Goal: Find specific page/section: Find specific page/section

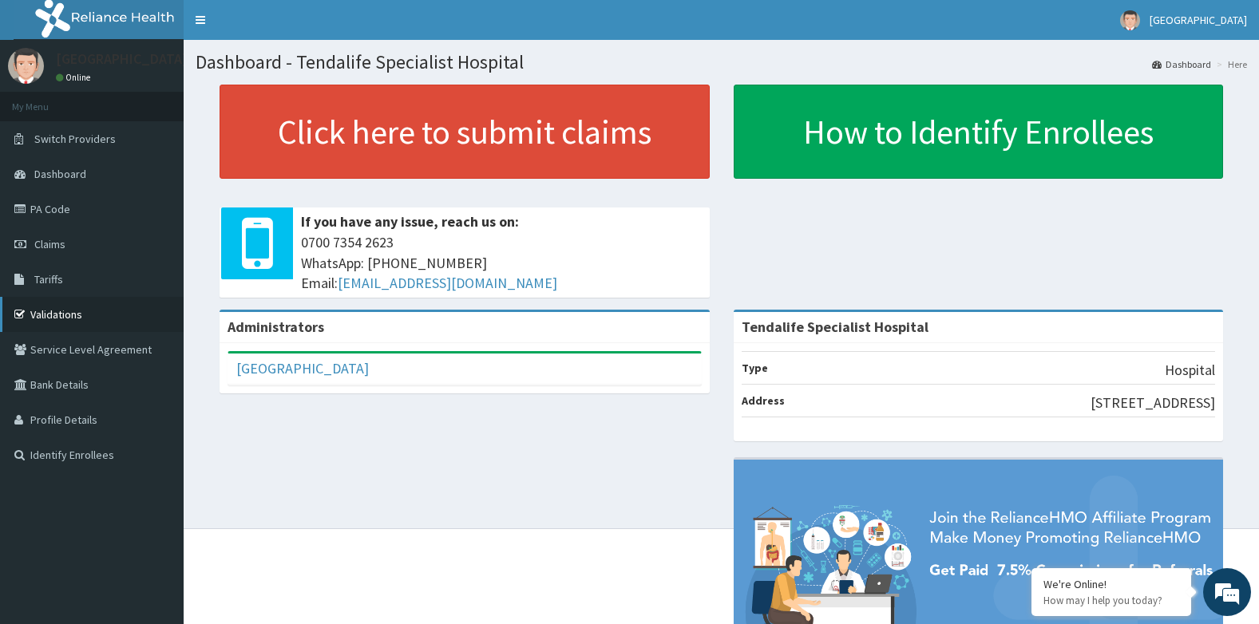
click at [65, 311] on link "Validations" at bounding box center [92, 314] width 184 height 35
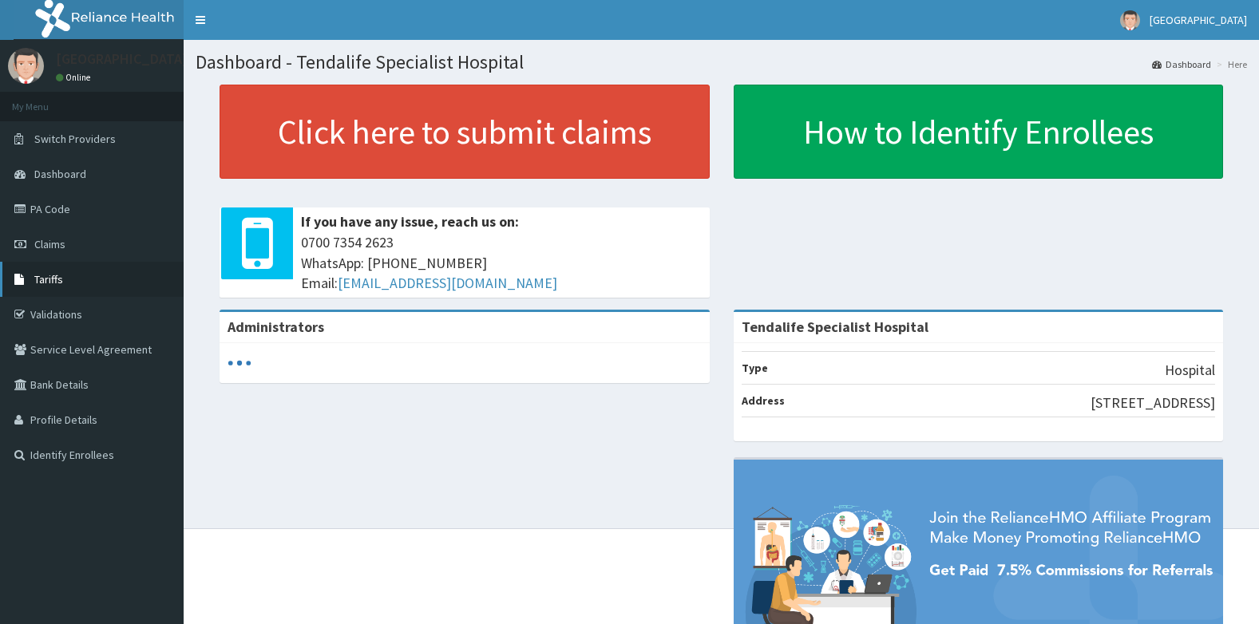
click at [73, 271] on link "Tariffs" at bounding box center [92, 279] width 184 height 35
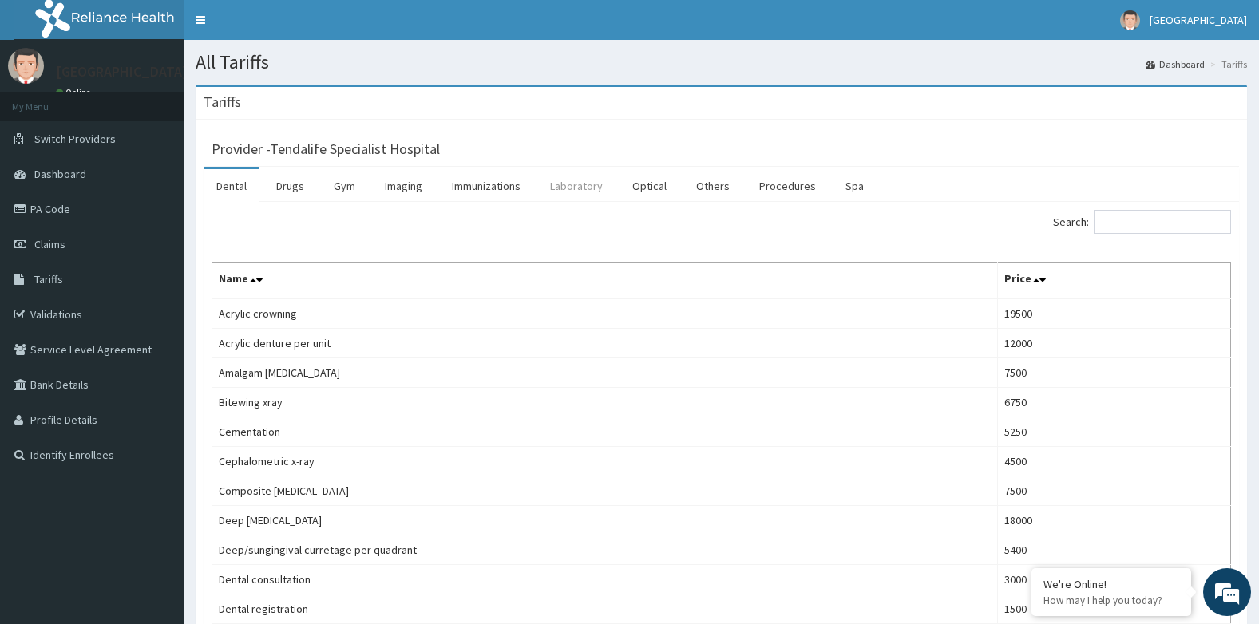
click at [560, 183] on link "Laboratory" at bounding box center [576, 186] width 78 height 34
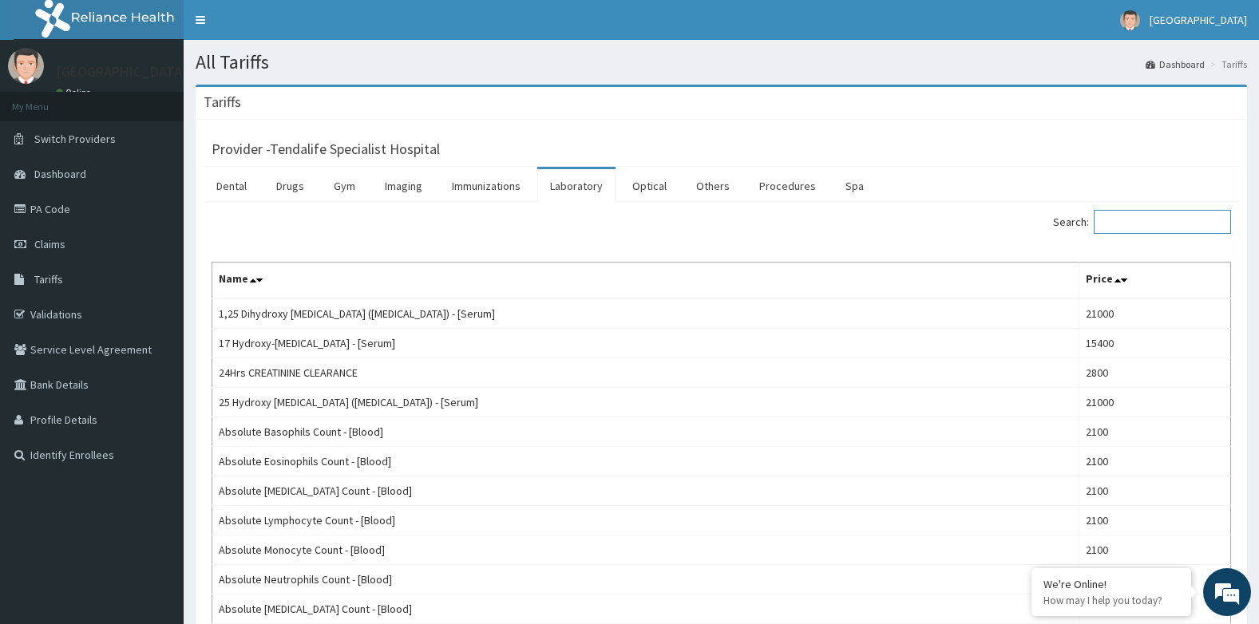
click at [1189, 224] on input "Search:" at bounding box center [1162, 222] width 137 height 24
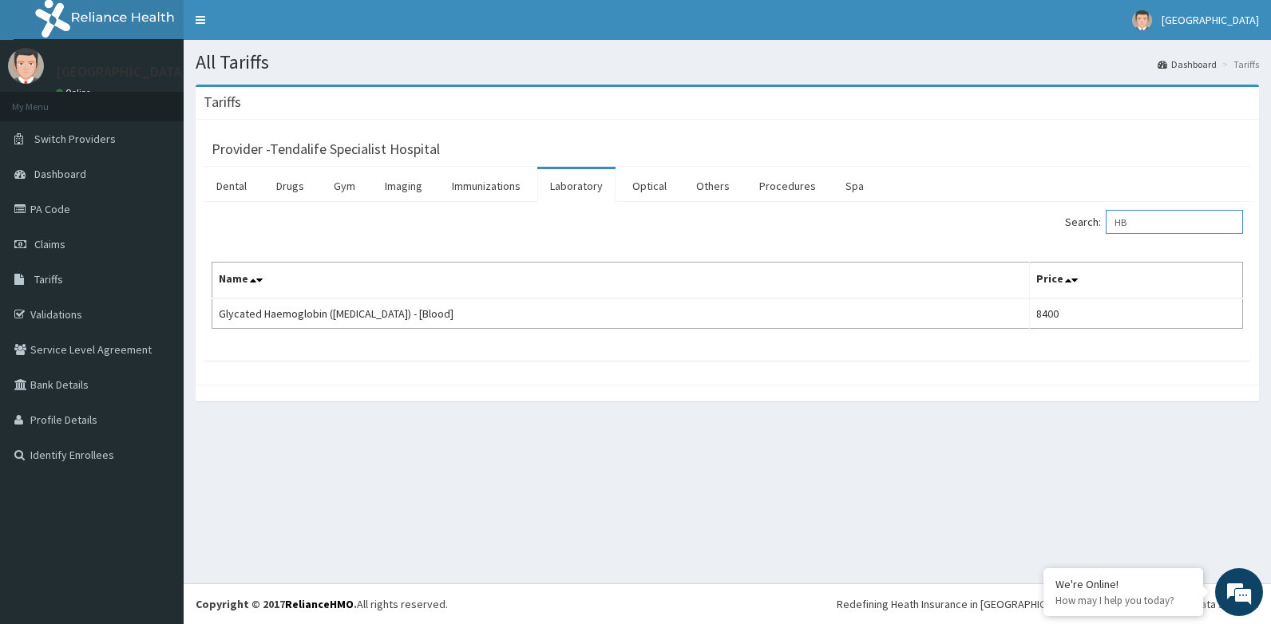
type input "H"
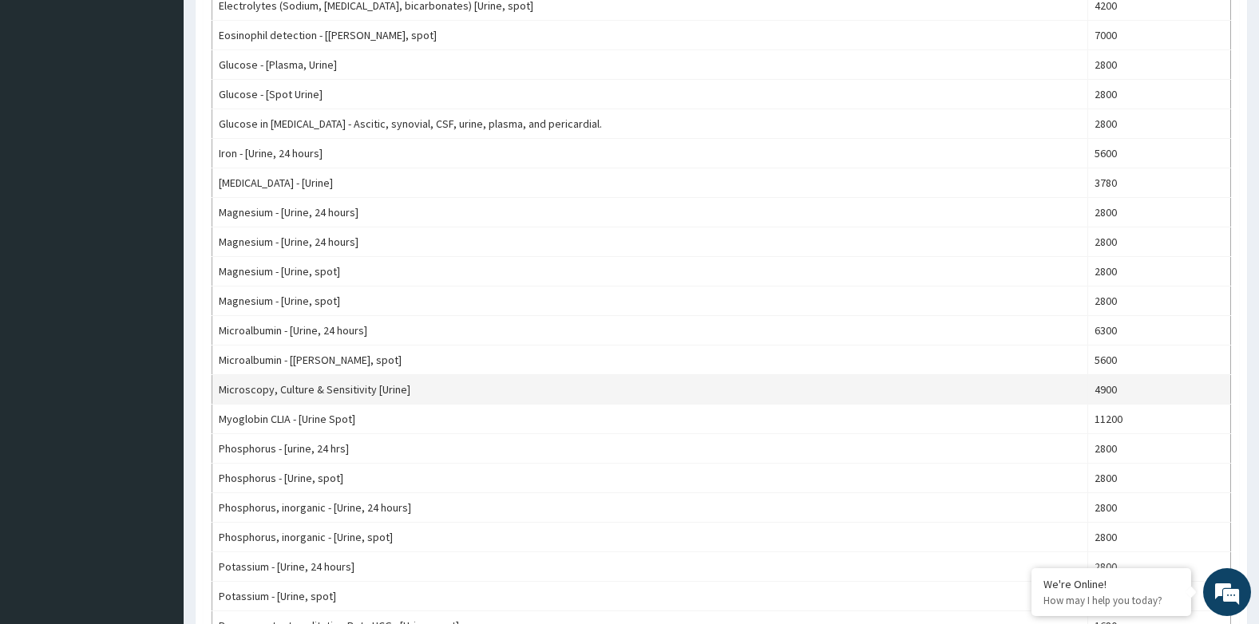
scroll to position [878, 0]
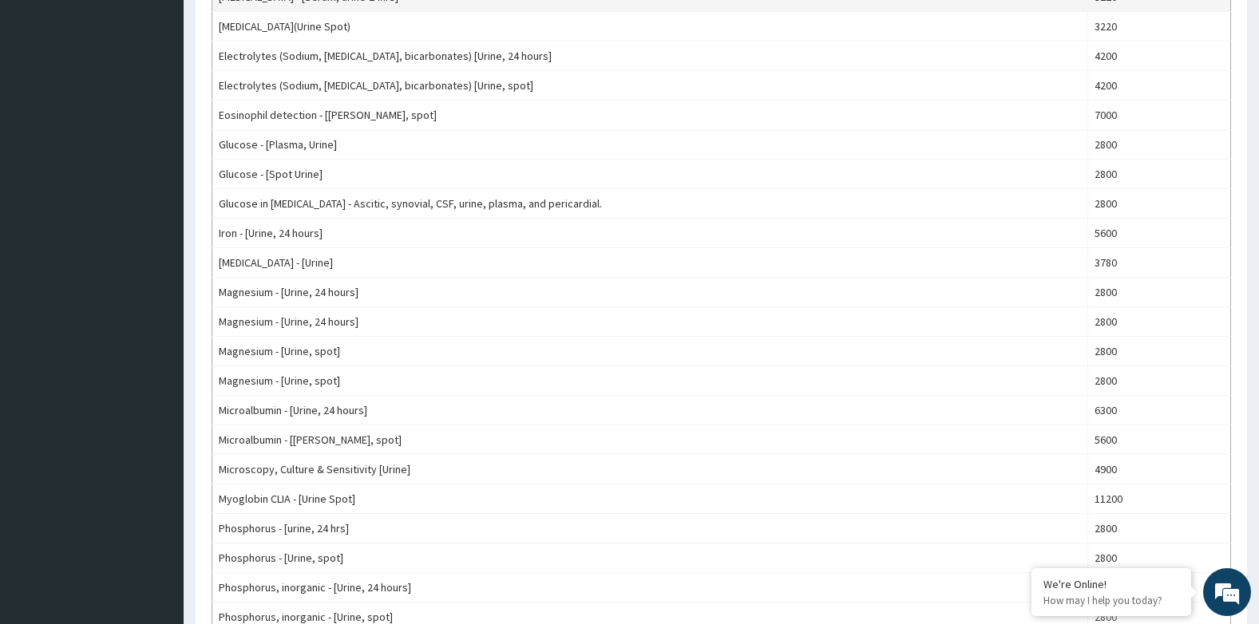
type input "URINE"
